Goal: Information Seeking & Learning: Find specific fact

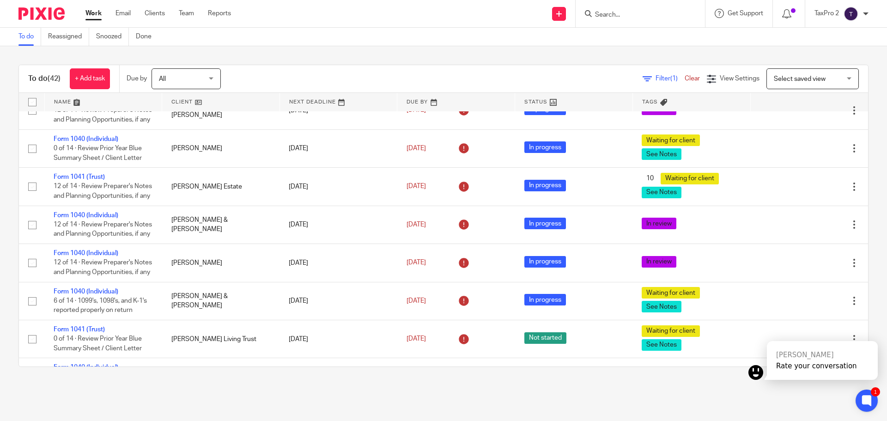
scroll to position [1554, 0]
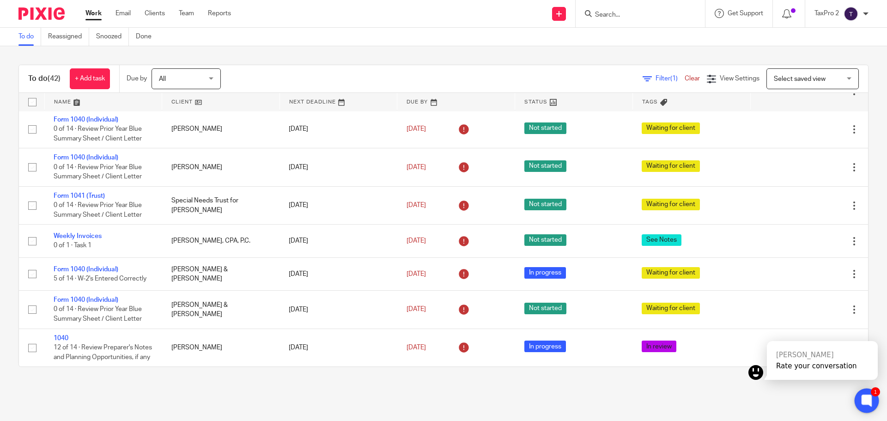
click at [654, 374] on icon at bounding box center [867, 401] width 10 height 12
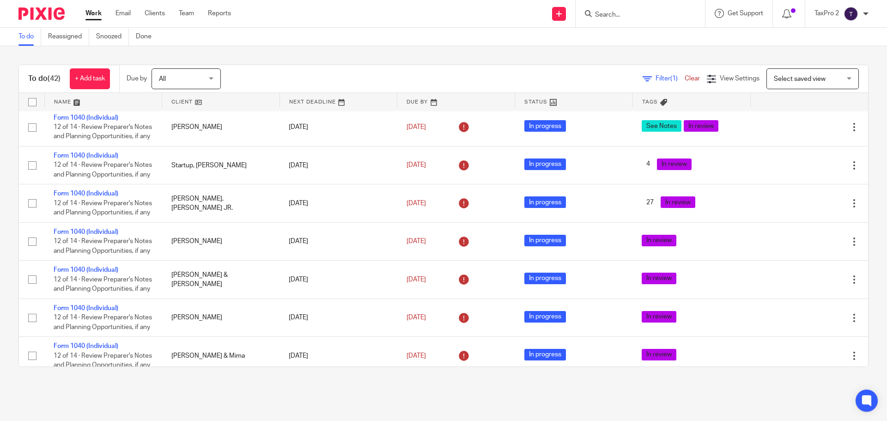
scroll to position [0, 0]
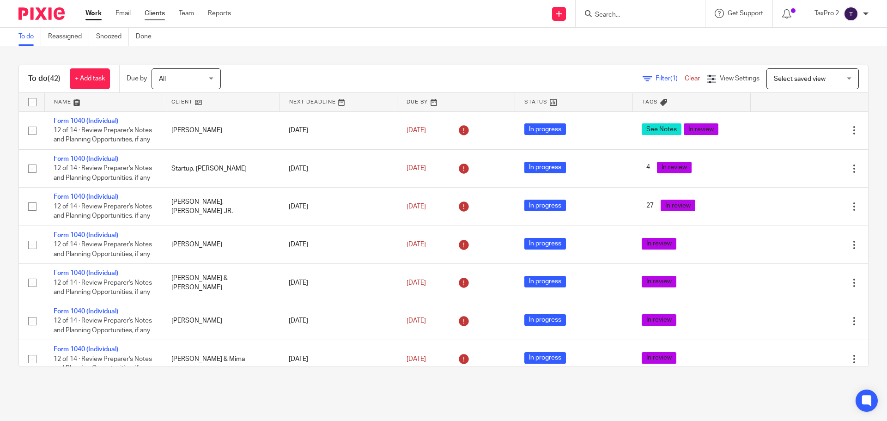
click at [156, 14] on link "Clients" at bounding box center [155, 13] width 20 height 9
click at [611, 14] on input "Search" at bounding box center [635, 15] width 83 height 8
type input "mich"
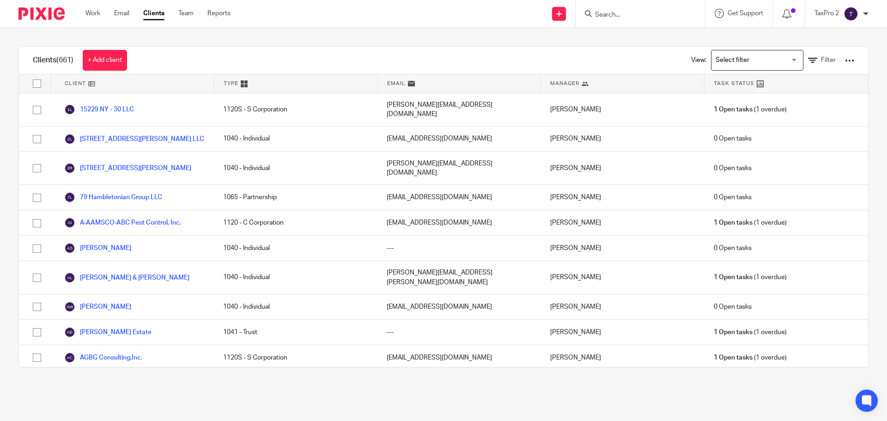
click at [602, 10] on form at bounding box center [643, 14] width 98 height 12
click at [600, 13] on input "Search" at bounding box center [635, 15] width 83 height 8
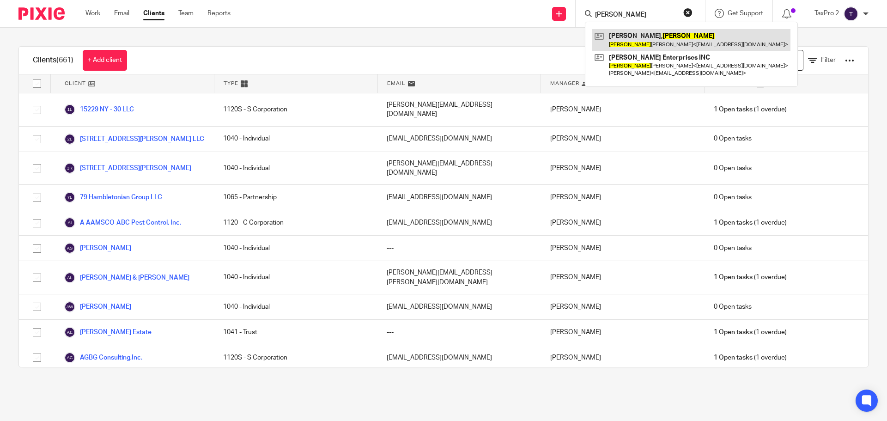
type input "[PERSON_NAME]"
click at [673, 41] on link at bounding box center [692, 39] width 198 height 21
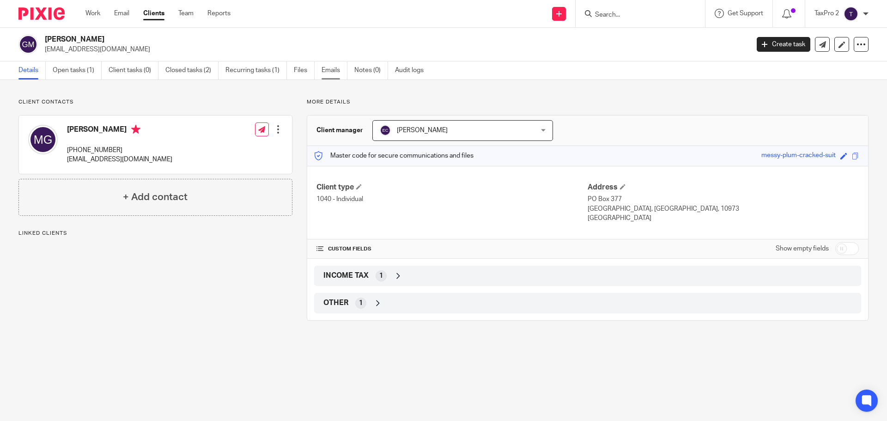
click at [335, 68] on link "Emails" at bounding box center [335, 70] width 26 height 18
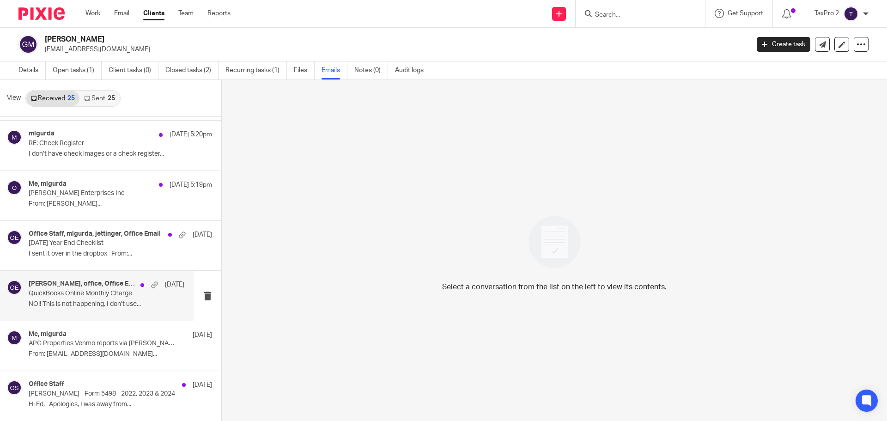
scroll to position [92, 0]
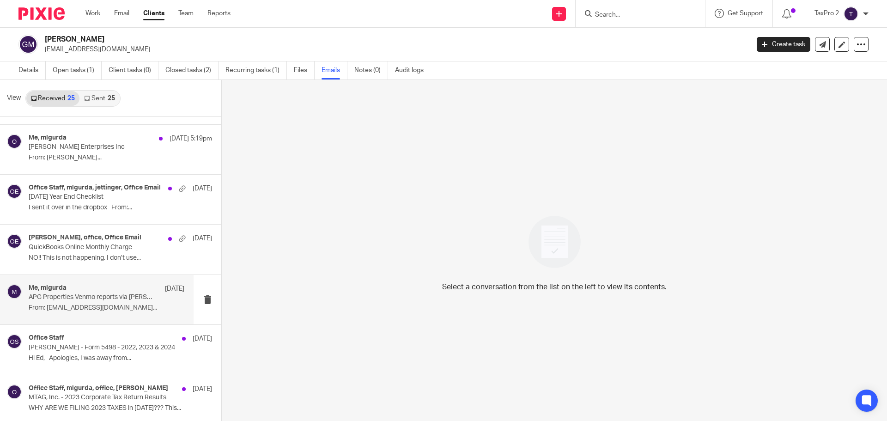
click at [111, 299] on p "APG Properties Venmo reports via andrew gurda" at bounding box center [91, 297] width 125 height 8
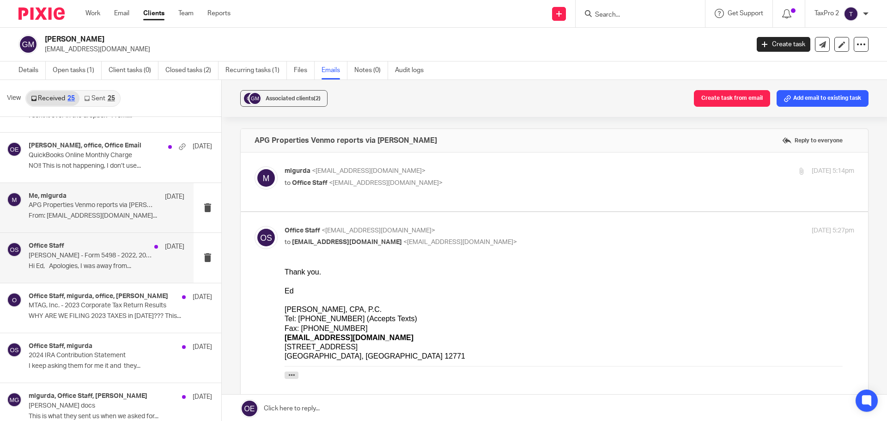
scroll to position [185, 0]
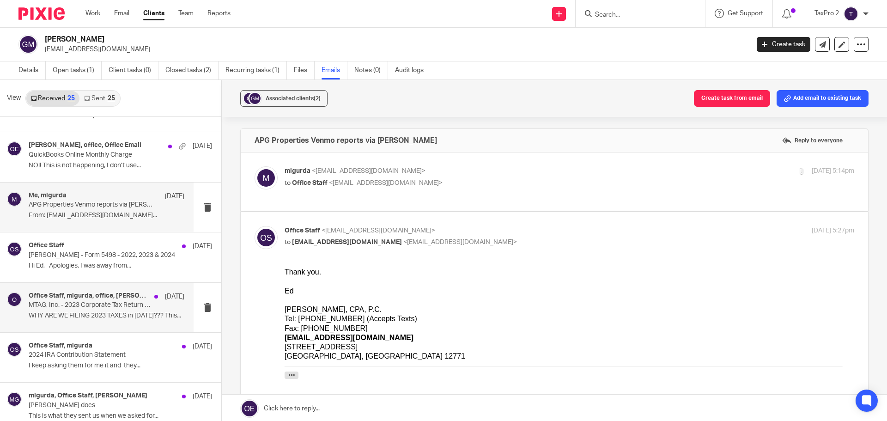
click at [129, 312] on p "WHY ARE WE FILING 2023 TAXES in 2025??? This..." at bounding box center [107, 316] width 156 height 8
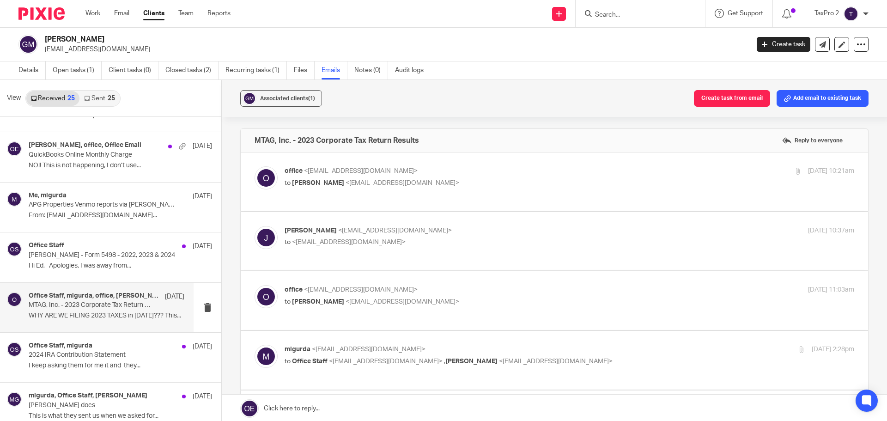
scroll to position [0, 0]
click at [122, 257] on p "Michelle Gurda's - Form 5498 - 2022, 2023 & 2024" at bounding box center [91, 255] width 125 height 8
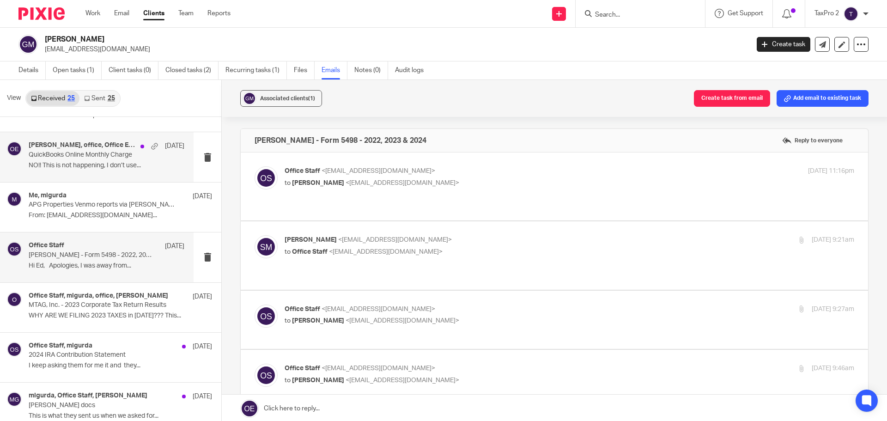
click at [62, 147] on h4 "Michelle Gurda, office, Office Email" at bounding box center [82, 145] width 107 height 8
